Goal: Navigation & Orientation: Find specific page/section

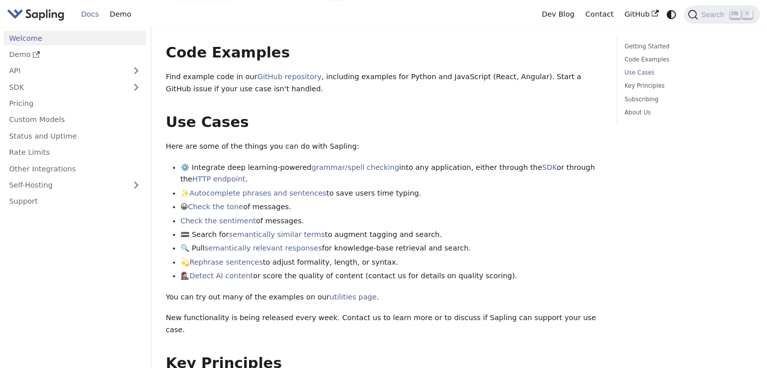
scroll to position [436, 0]
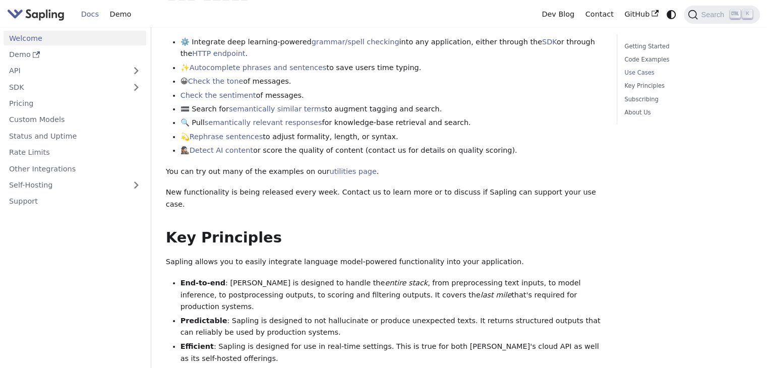
drag, startPoint x: 753, startPoint y: 176, endPoint x: 772, endPoint y: 172, distance: 19.1
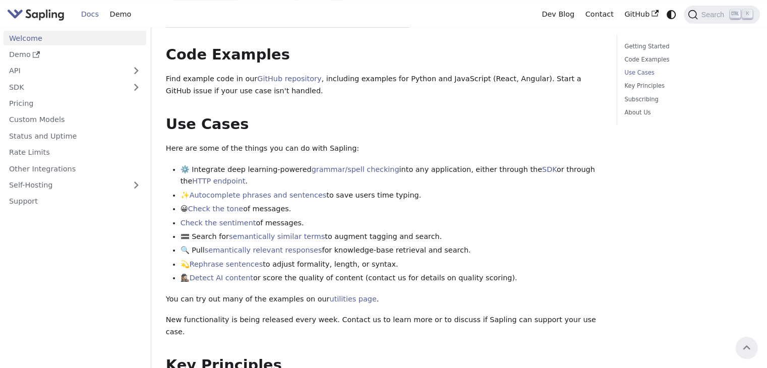
scroll to position [271, 0]
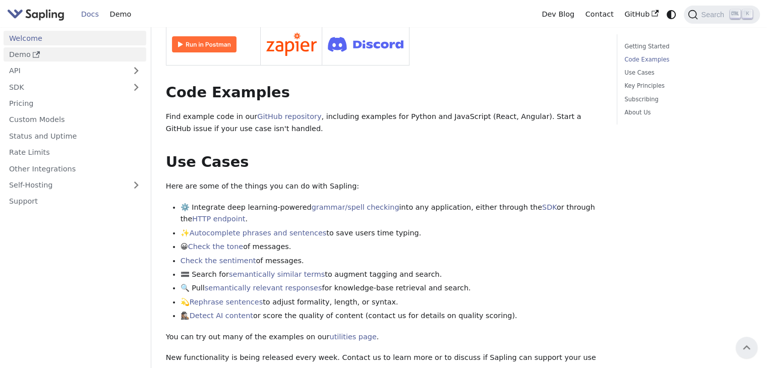
click at [16, 56] on link "Demo" at bounding box center [75, 54] width 143 height 15
